Goal: Task Accomplishment & Management: Use online tool/utility

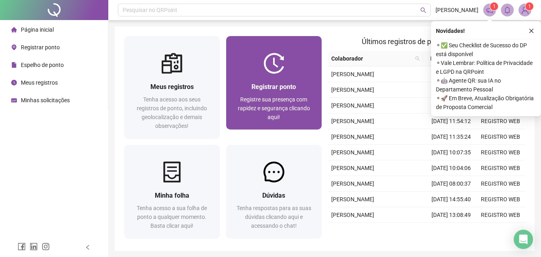
click at [263, 89] on span "Registrar ponto" at bounding box center [273, 87] width 45 height 8
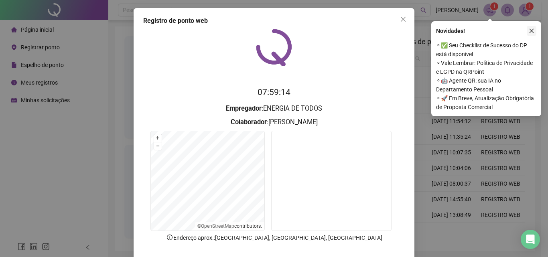
click at [531, 32] on icon "close" at bounding box center [532, 31] width 6 height 6
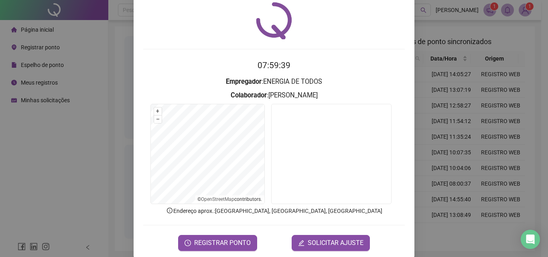
scroll to position [38, 0]
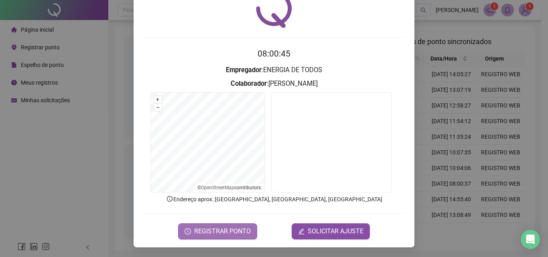
click at [205, 231] on span "REGISTRAR PONTO" at bounding box center [222, 232] width 57 height 10
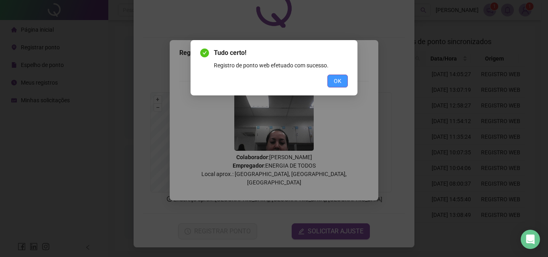
click at [342, 80] on button "OK" at bounding box center [337, 81] width 20 height 13
